Goal: Information Seeking & Learning: Learn about a topic

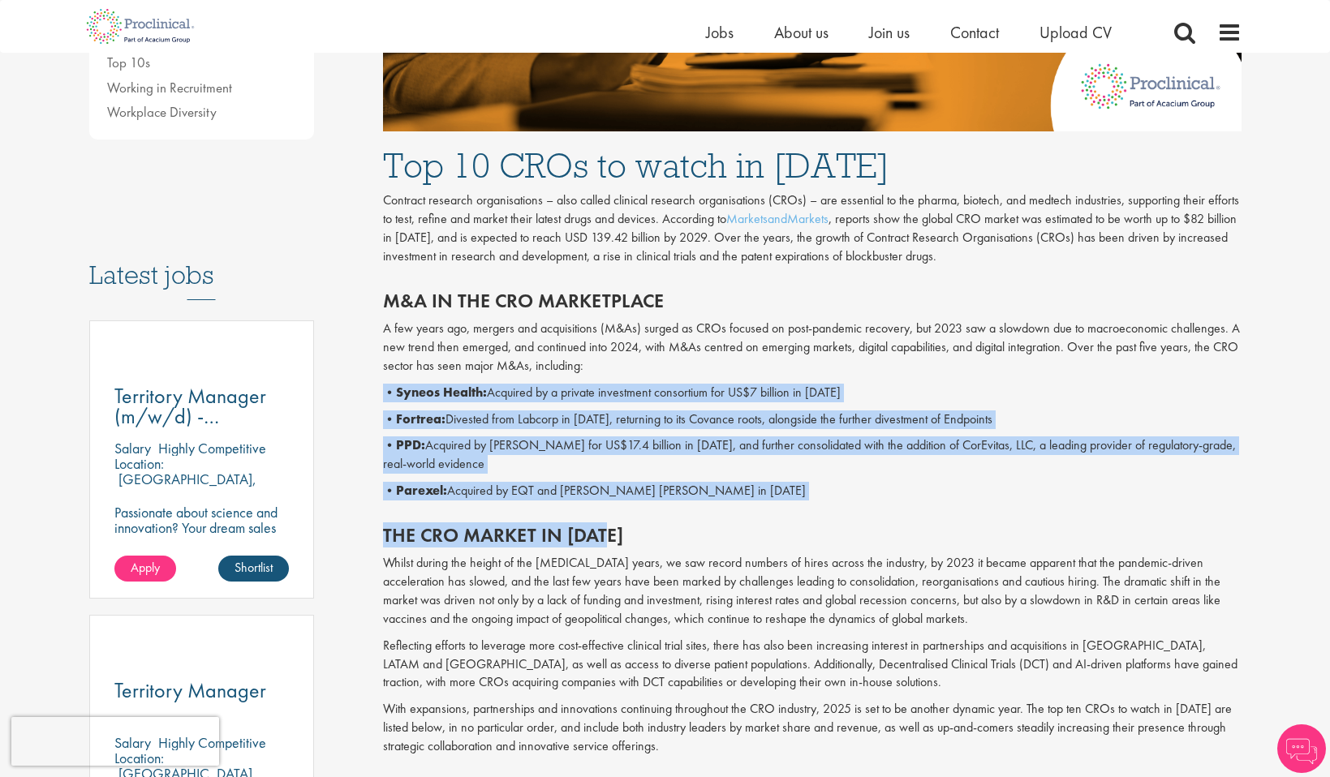
drag, startPoint x: 670, startPoint y: 374, endPoint x: 743, endPoint y: 537, distance: 178.4
click at [743, 537] on h2 "The CRO market in [DATE]" at bounding box center [812, 535] width 859 height 21
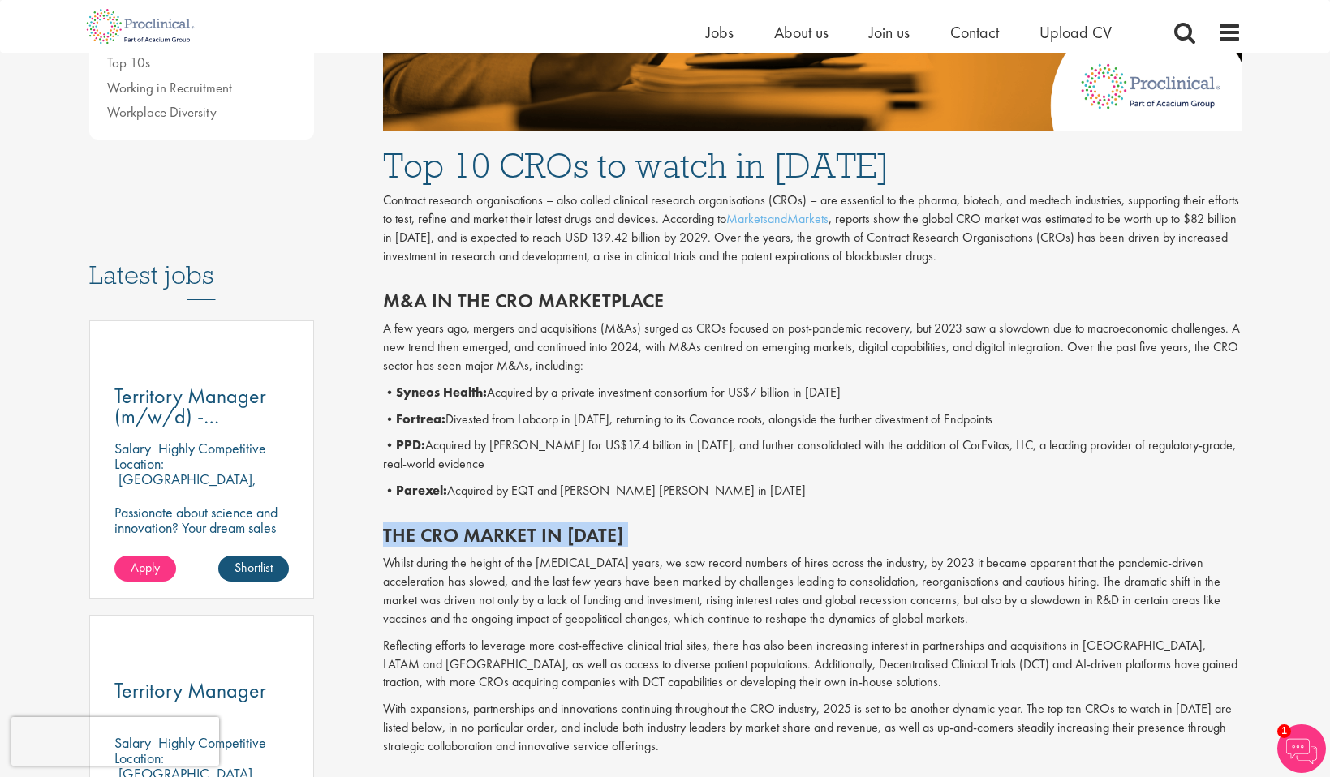
drag, startPoint x: 743, startPoint y: 537, endPoint x: 745, endPoint y: 514, distance: 22.9
click at [745, 514] on div "The CRO market in [DATE] Whilst during the height of the [MEDICAL_DATA] years, …" at bounding box center [812, 637] width 883 height 256
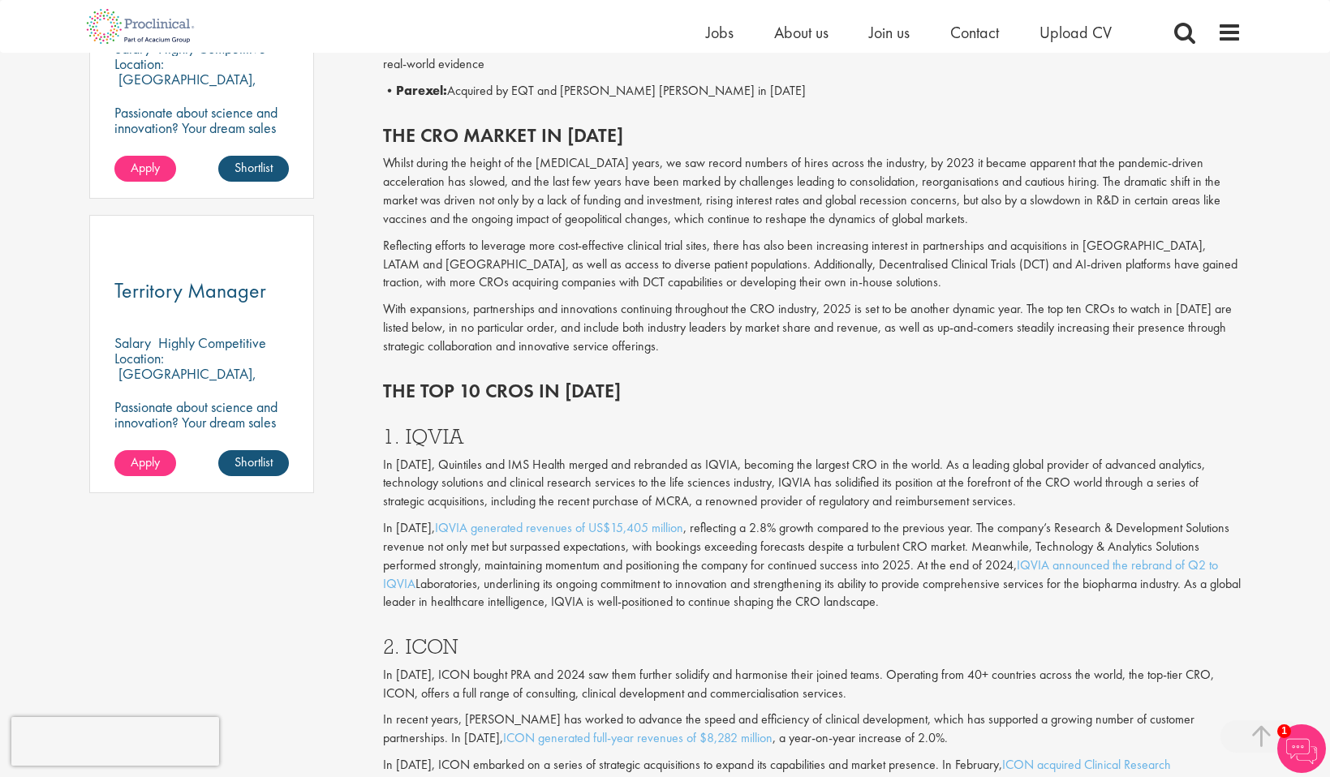
scroll to position [1083, 0]
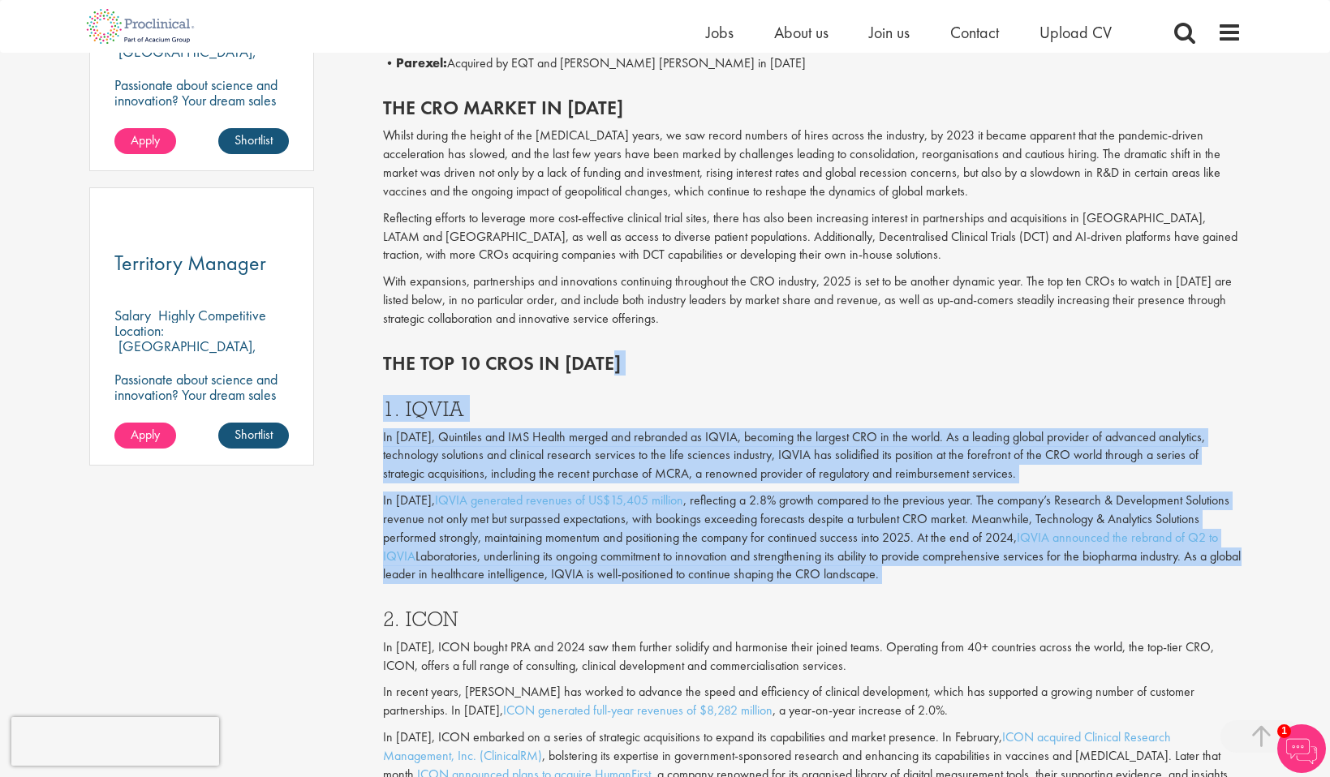
drag, startPoint x: 877, startPoint y: 381, endPoint x: 892, endPoint y: 607, distance: 226.9
click at [892, 607] on div "2. ICON In [DATE], ICON bought PRA and 2024 saw them further solidify and harmo…" at bounding box center [812, 742] width 883 height 301
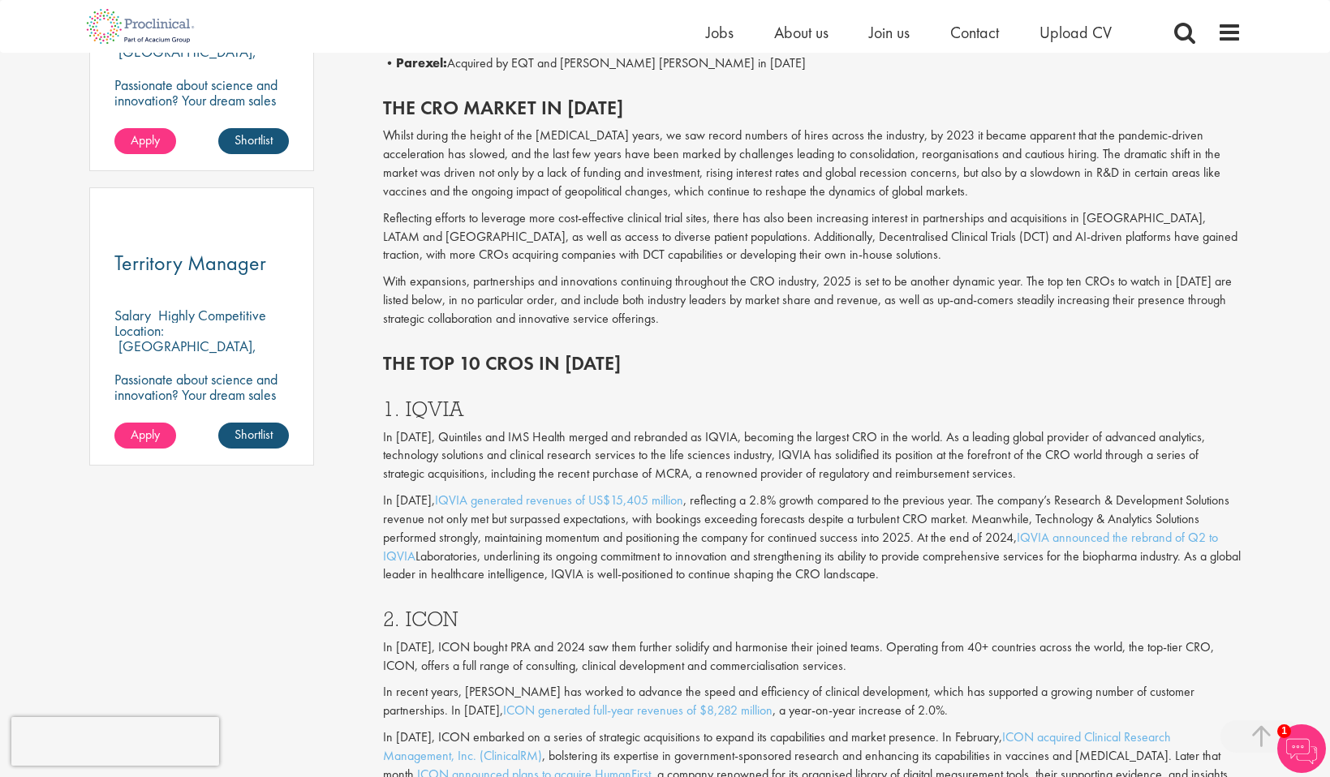
drag, startPoint x: 951, startPoint y: 583, endPoint x: 949, endPoint y: 415, distance: 167.2
click at [949, 416] on div "1. IQVIA In [DATE], Quintiles and IMS Health merged and rebranded as IQVIA, bec…" at bounding box center [812, 487] width 883 height 210
click at [949, 415] on h3 "1. IQVIA" at bounding box center [812, 408] width 859 height 21
drag, startPoint x: 949, startPoint y: 415, endPoint x: 949, endPoint y: 586, distance: 170.4
click at [949, 586] on div "1. IQVIA In [DATE], Quintiles and IMS Health merged and rebranded as IQVIA, bec…" at bounding box center [812, 487] width 883 height 210
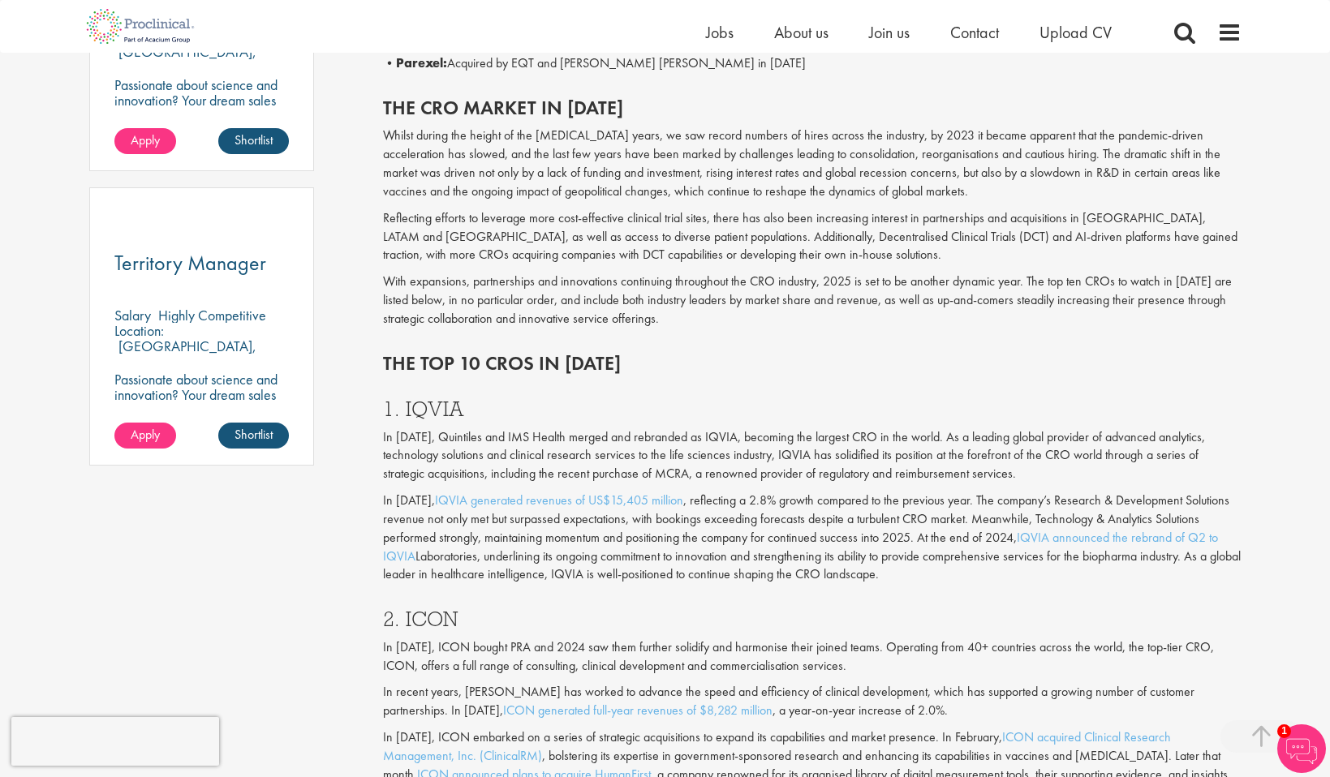
click at [949, 586] on div "1. IQVIA In [DATE], Quintiles and IMS Health merged and rebranded as IQVIA, bec…" at bounding box center [812, 487] width 883 height 210
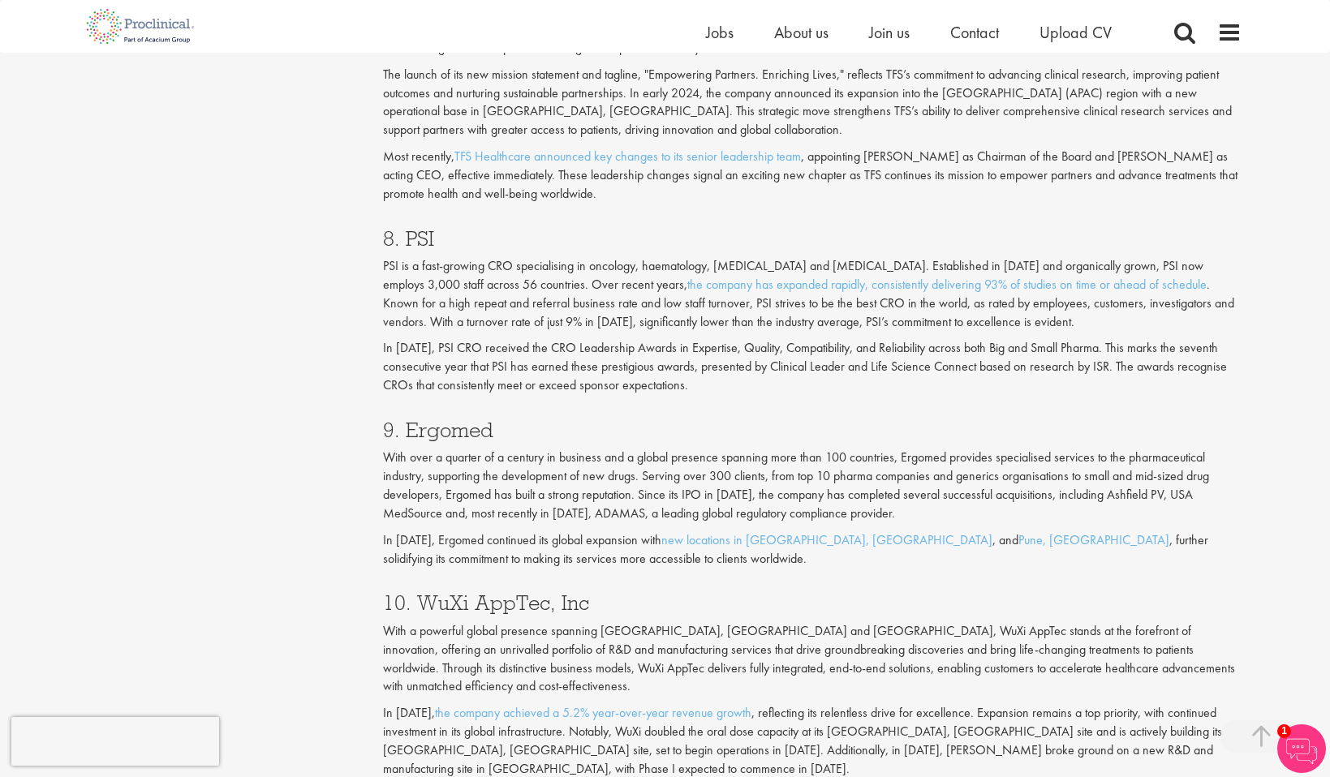
scroll to position [3519, 0]
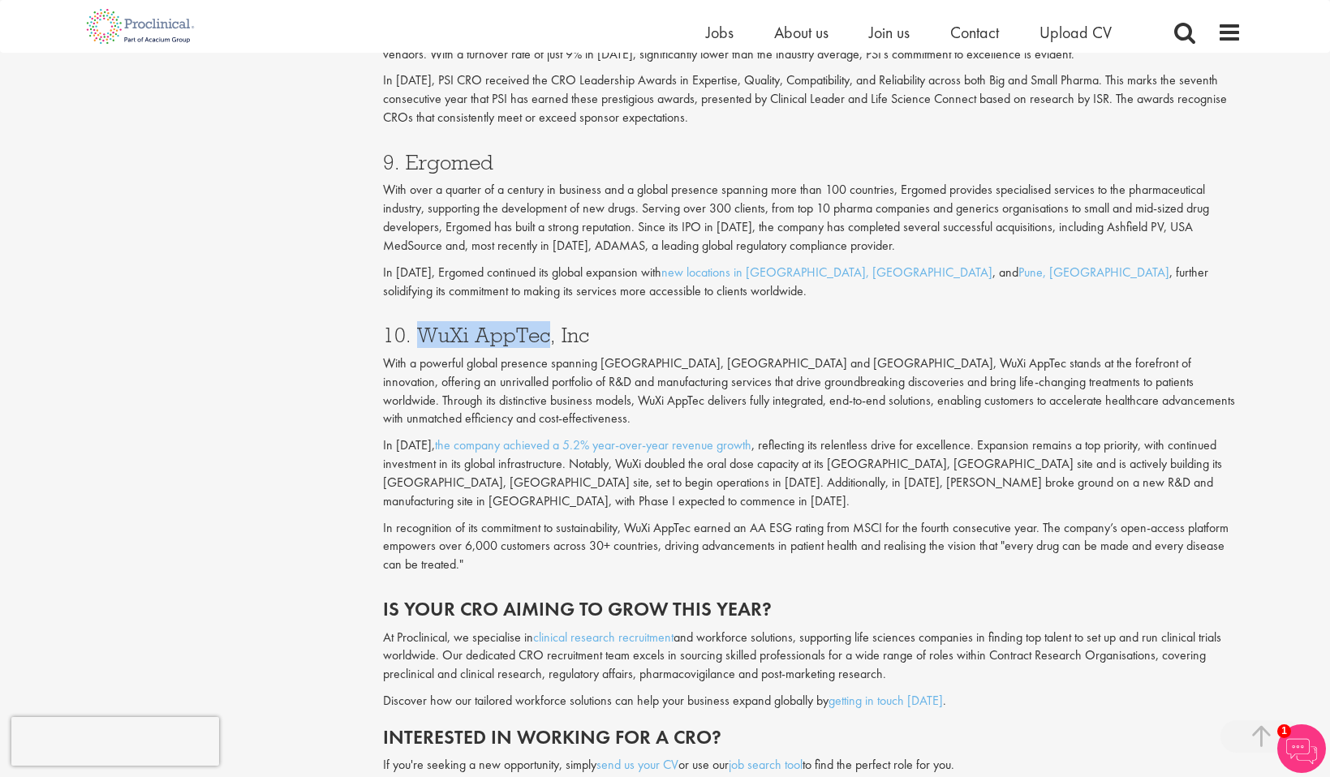
drag, startPoint x: 415, startPoint y: 337, endPoint x: 545, endPoint y: 338, distance: 129.8
click at [545, 338] on h3 "10. WuXi AppTec, Inc" at bounding box center [812, 335] width 859 height 21
